Goal: Browse casually

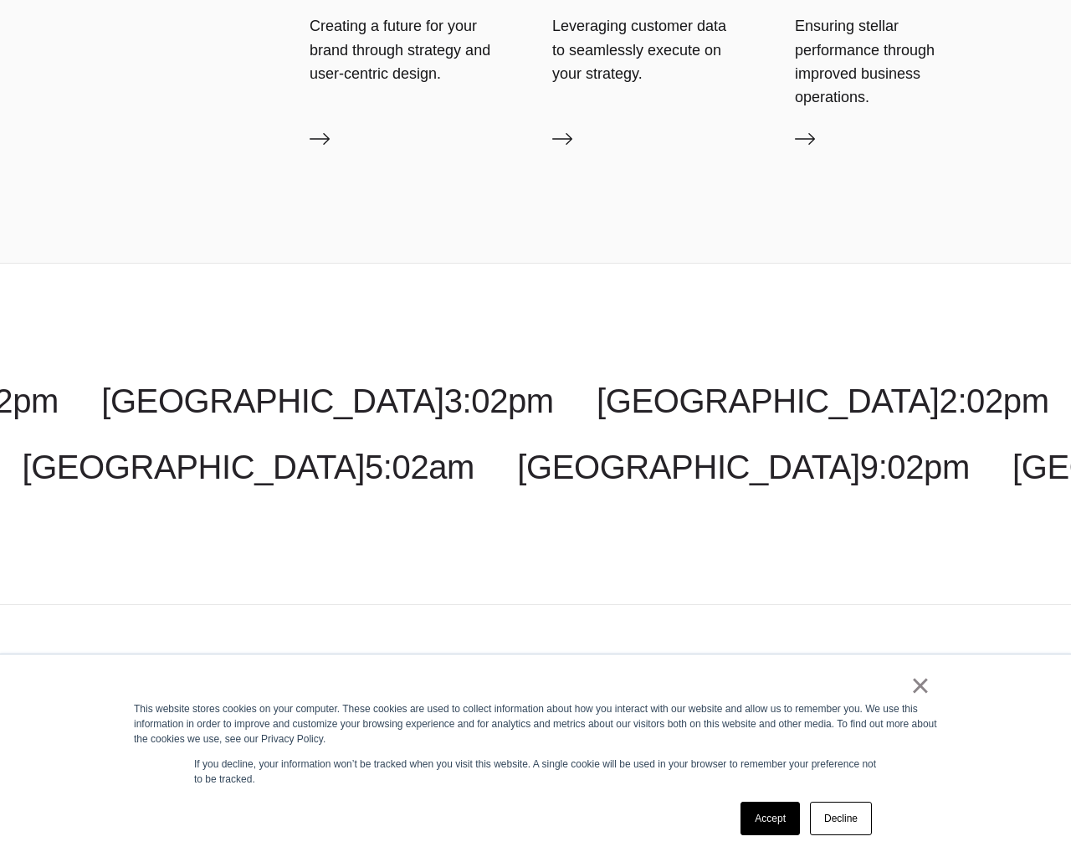
scroll to position [5695, 0]
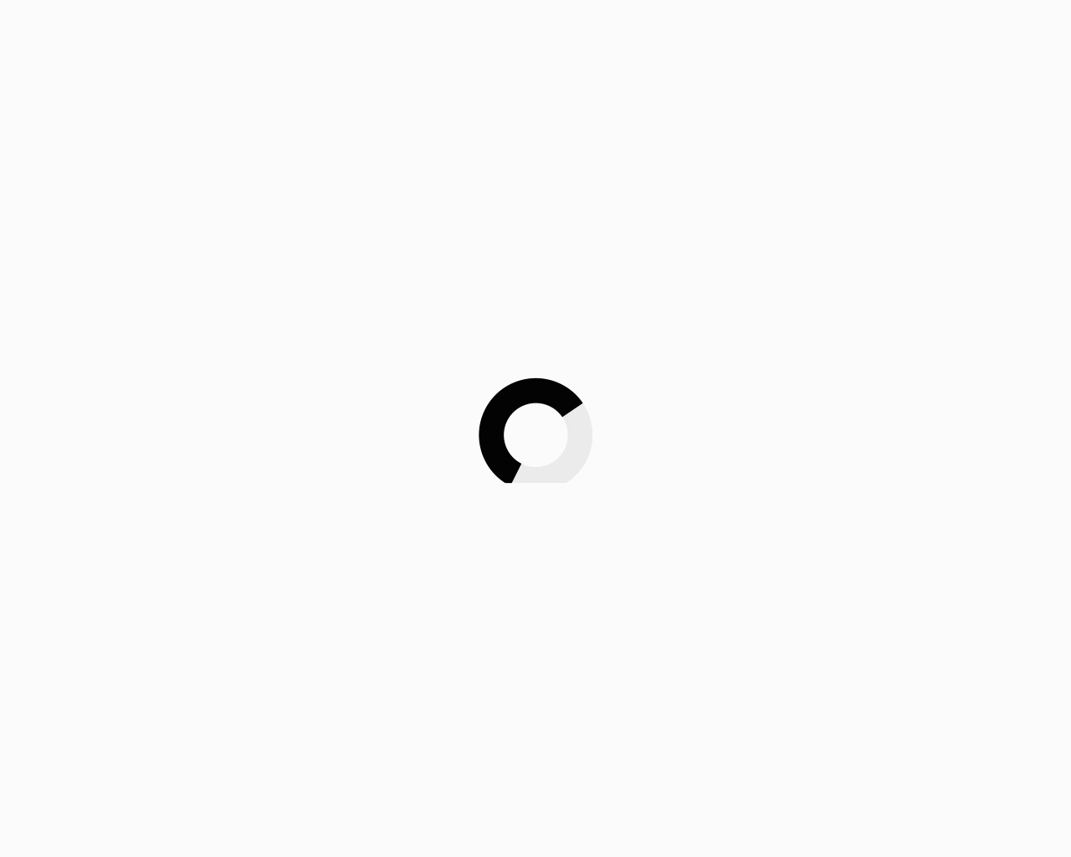
scroll to position [5695, 0]
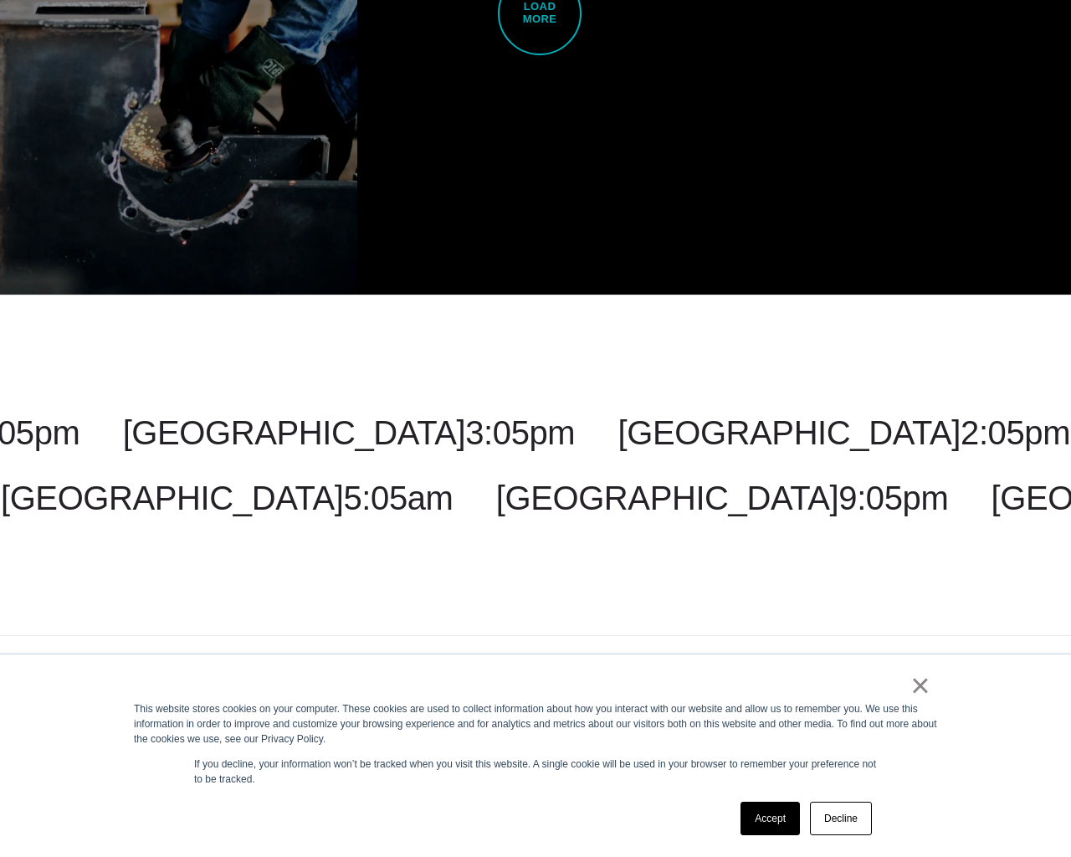
scroll to position [4471, 0]
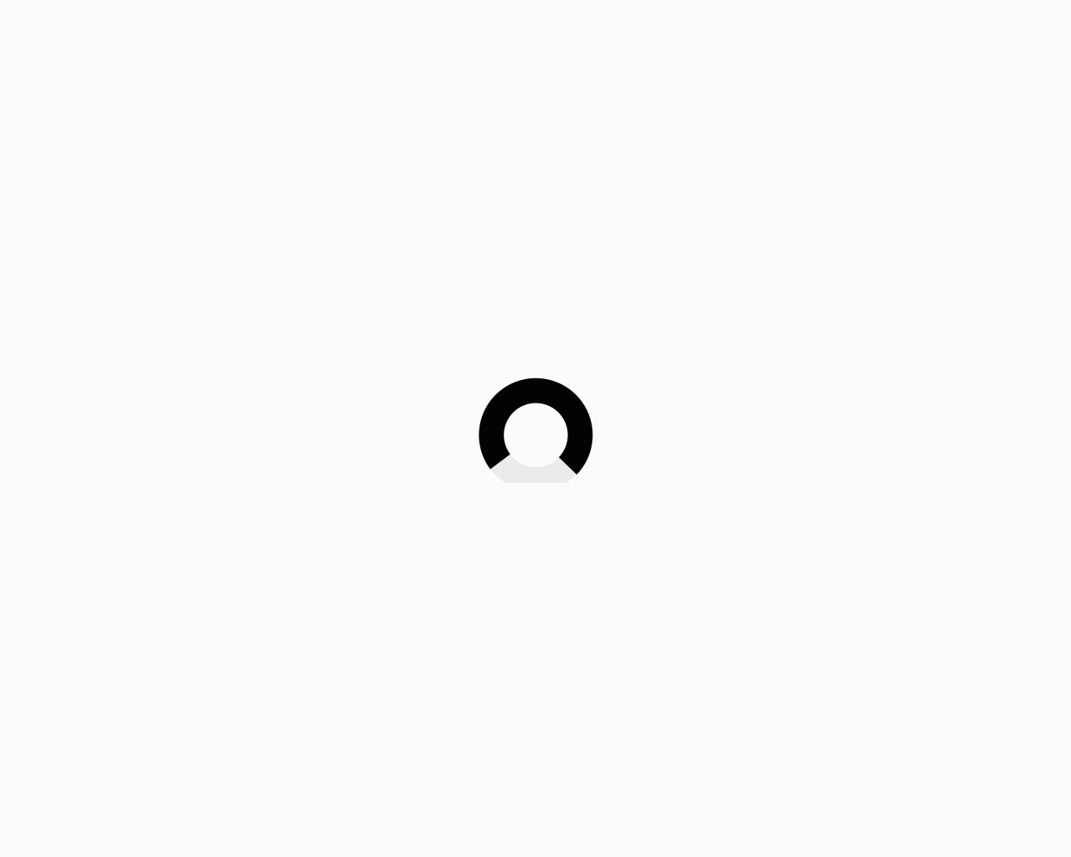
scroll to position [4471, 0]
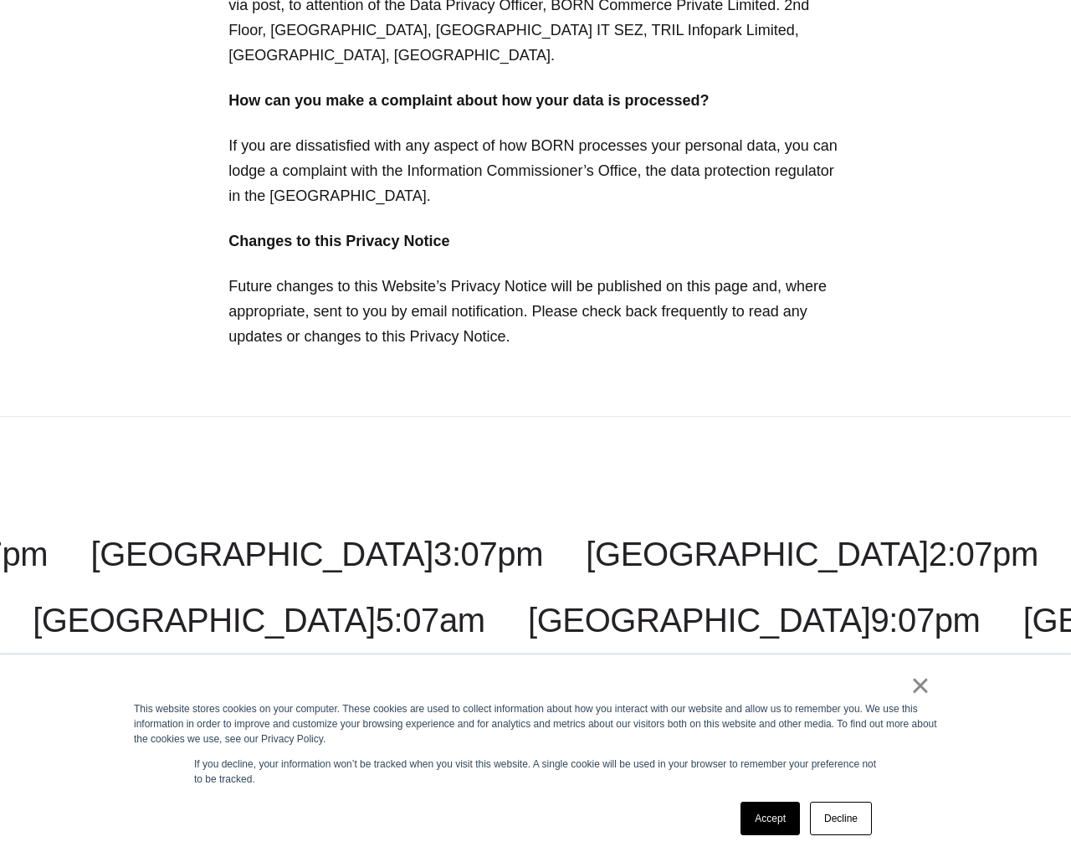
scroll to position [7497, 0]
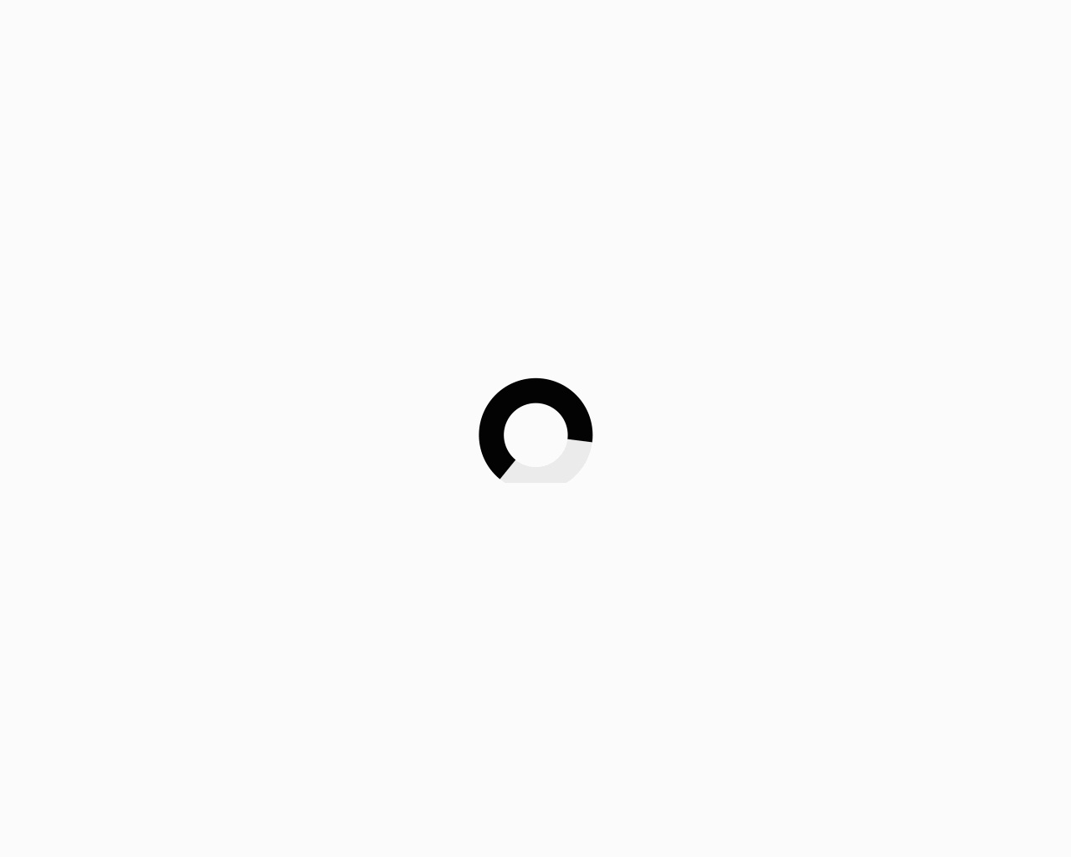
scroll to position [7497, 0]
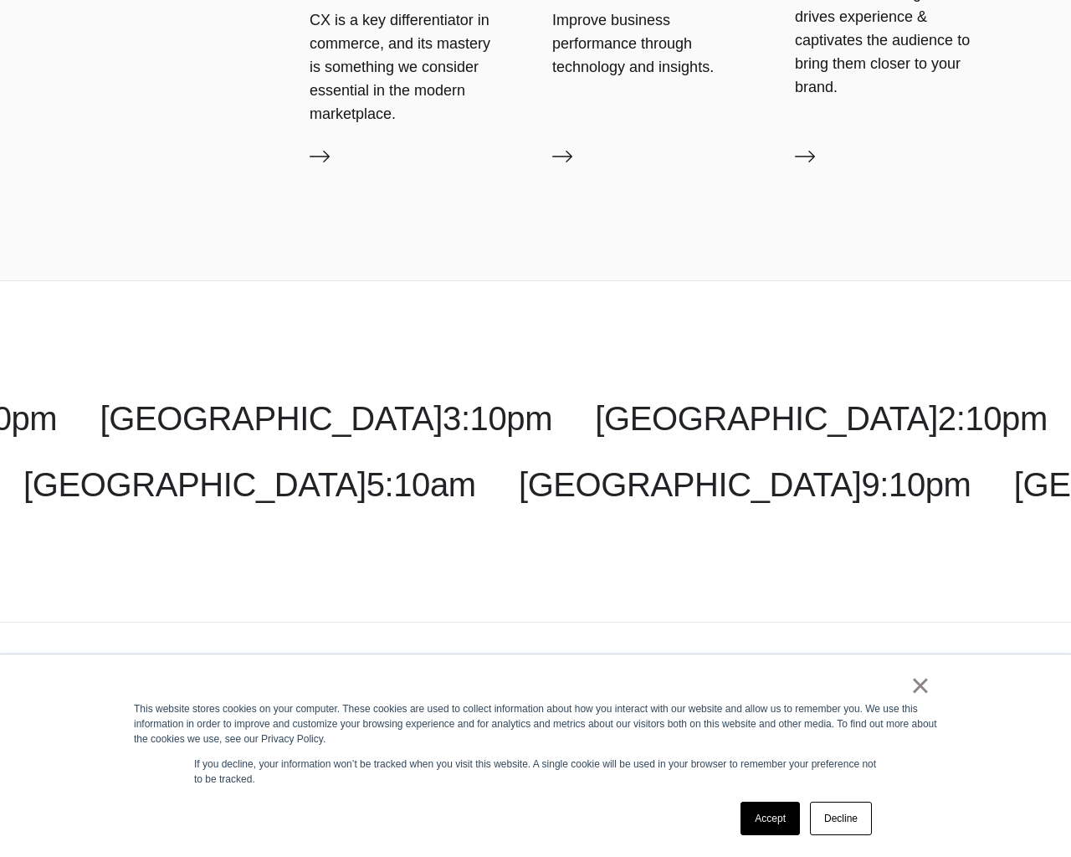
scroll to position [4875, 0]
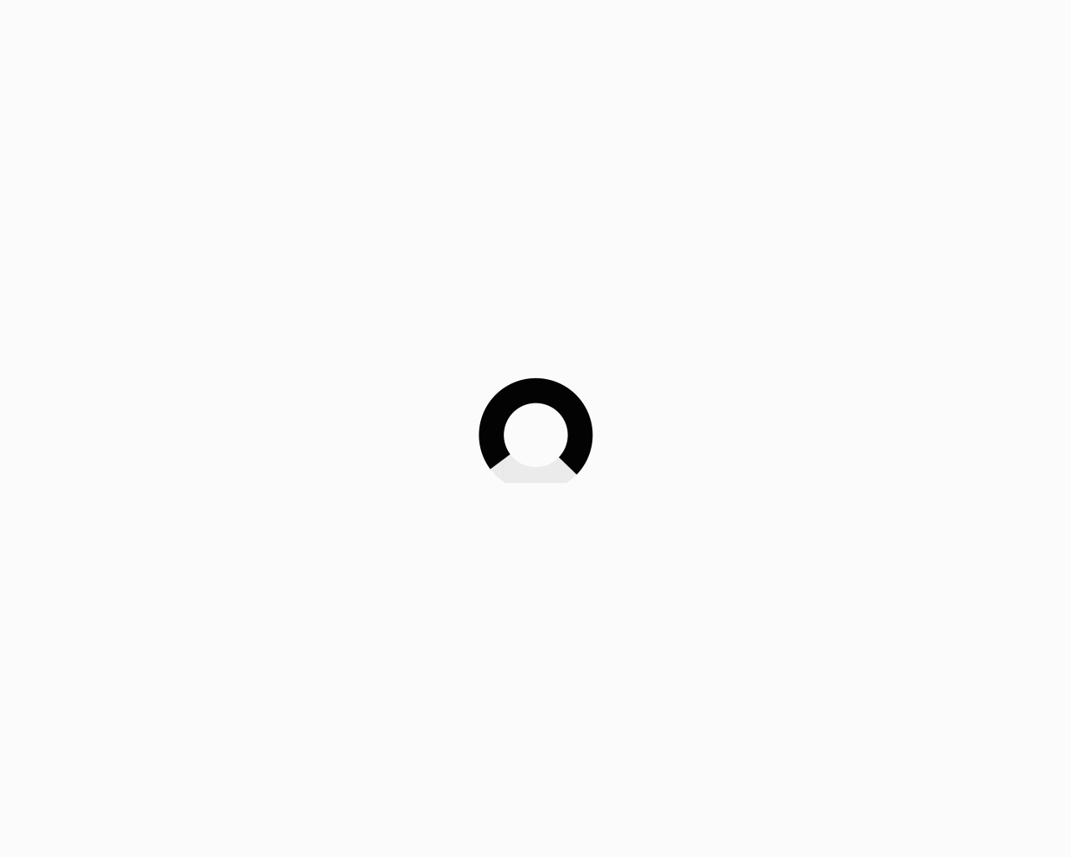
scroll to position [4875, 0]
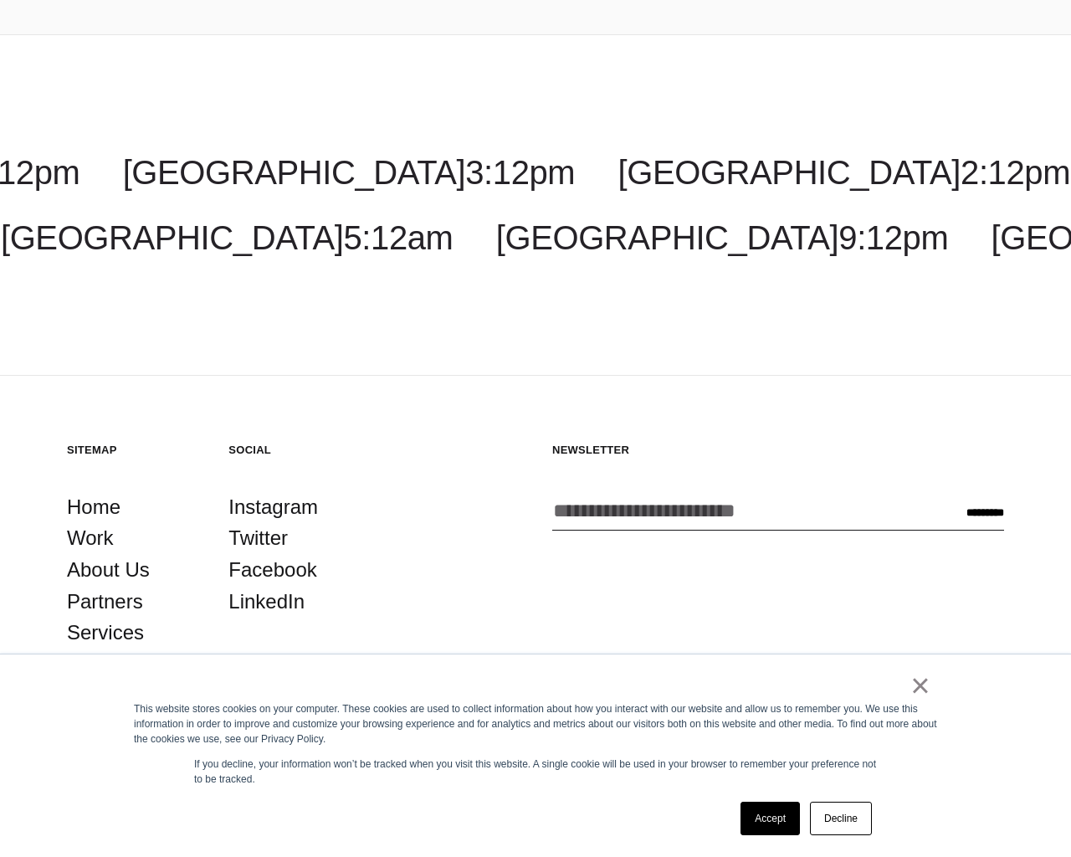
scroll to position [5466, 0]
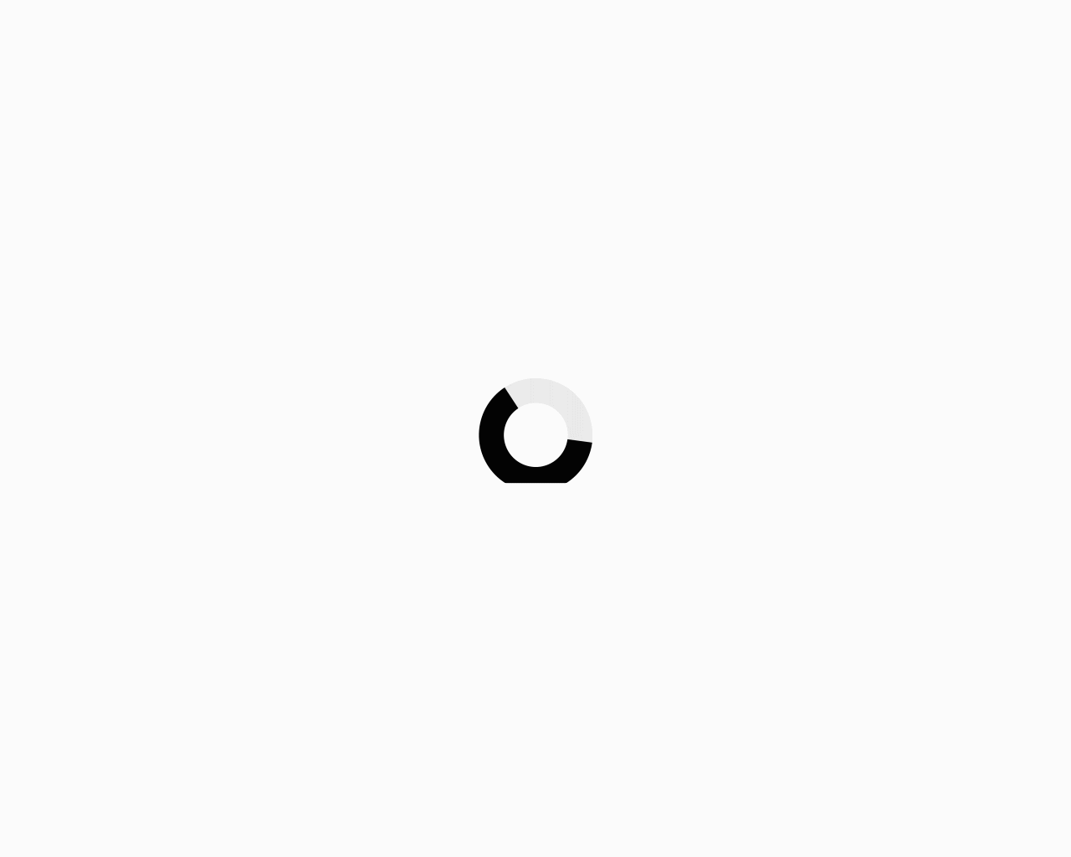
scroll to position [5466, 0]
